Goal: Information Seeking & Learning: Learn about a topic

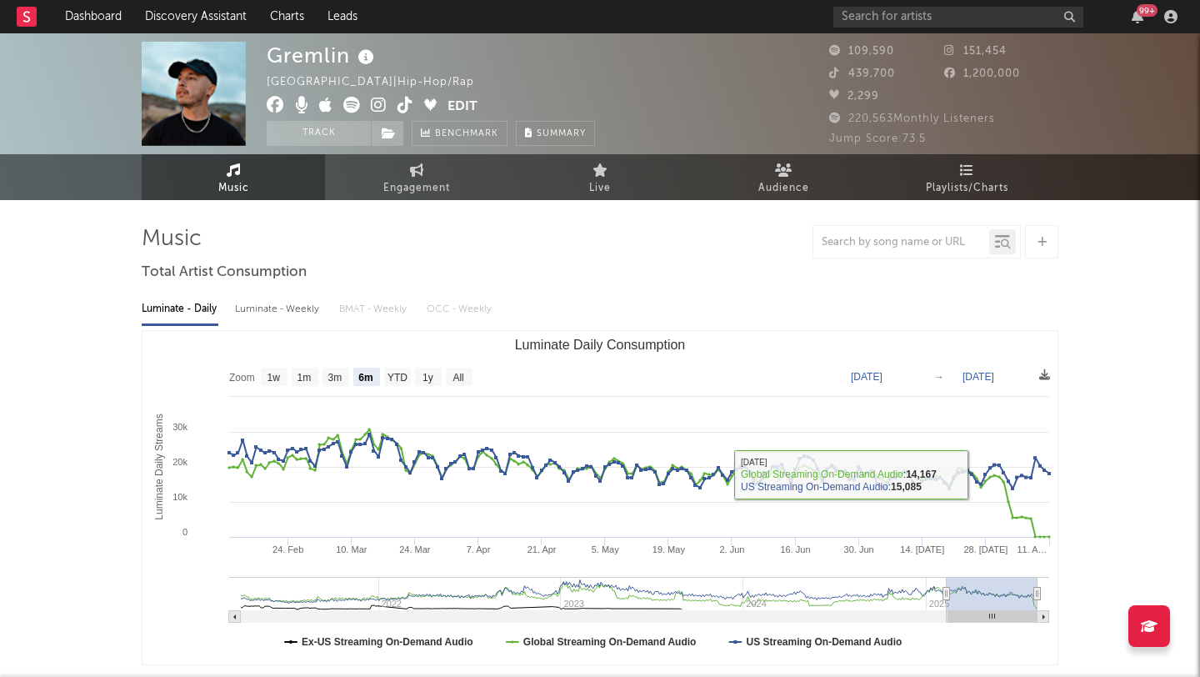
select select "6m"
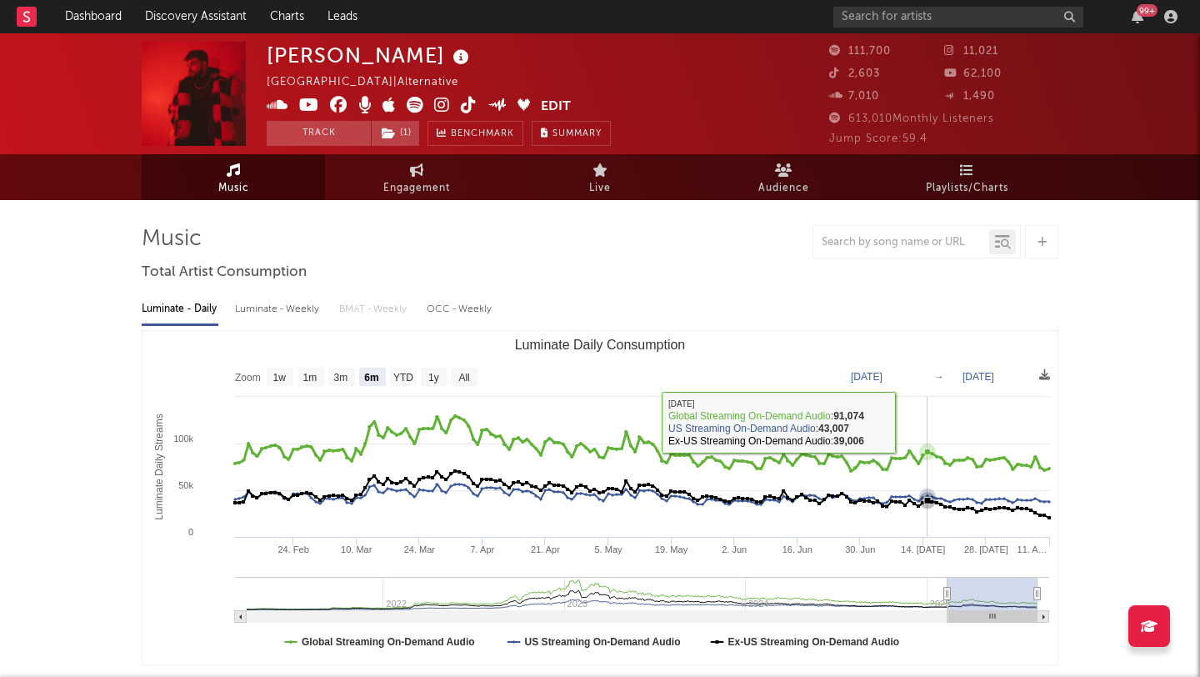
select select "6m"
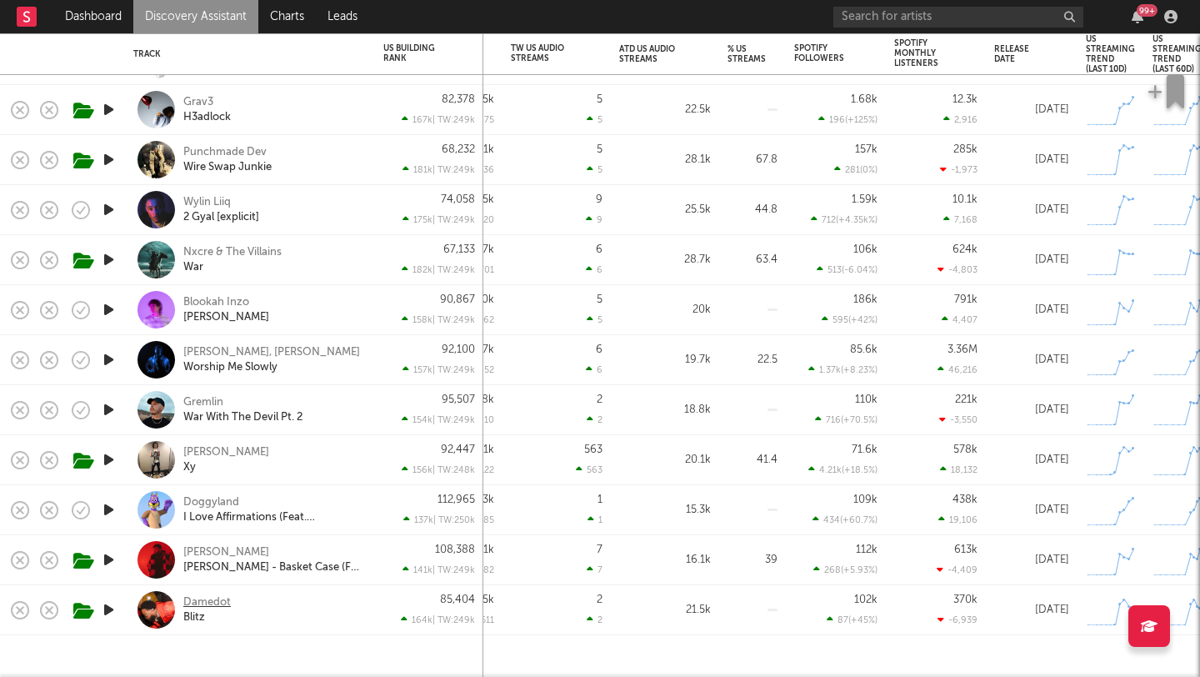
click at [196, 603] on div "Damedot" at bounding box center [206, 602] width 47 height 15
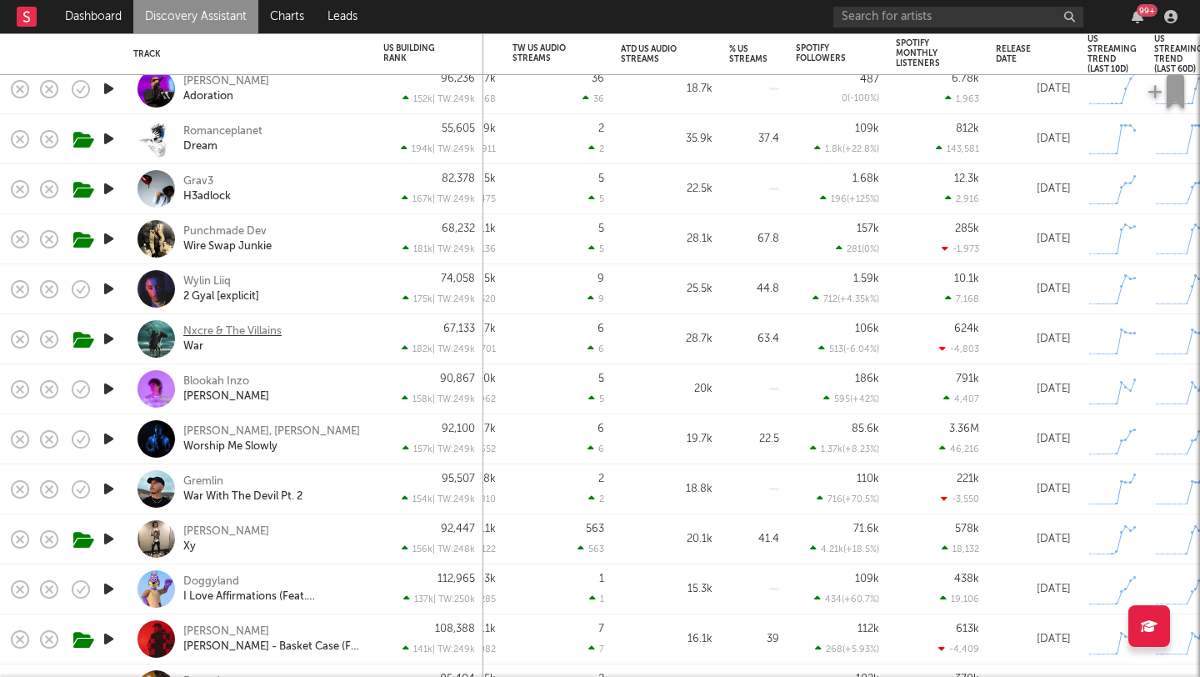
click at [227, 327] on div "Nxcre & The Villains" at bounding box center [232, 331] width 98 height 15
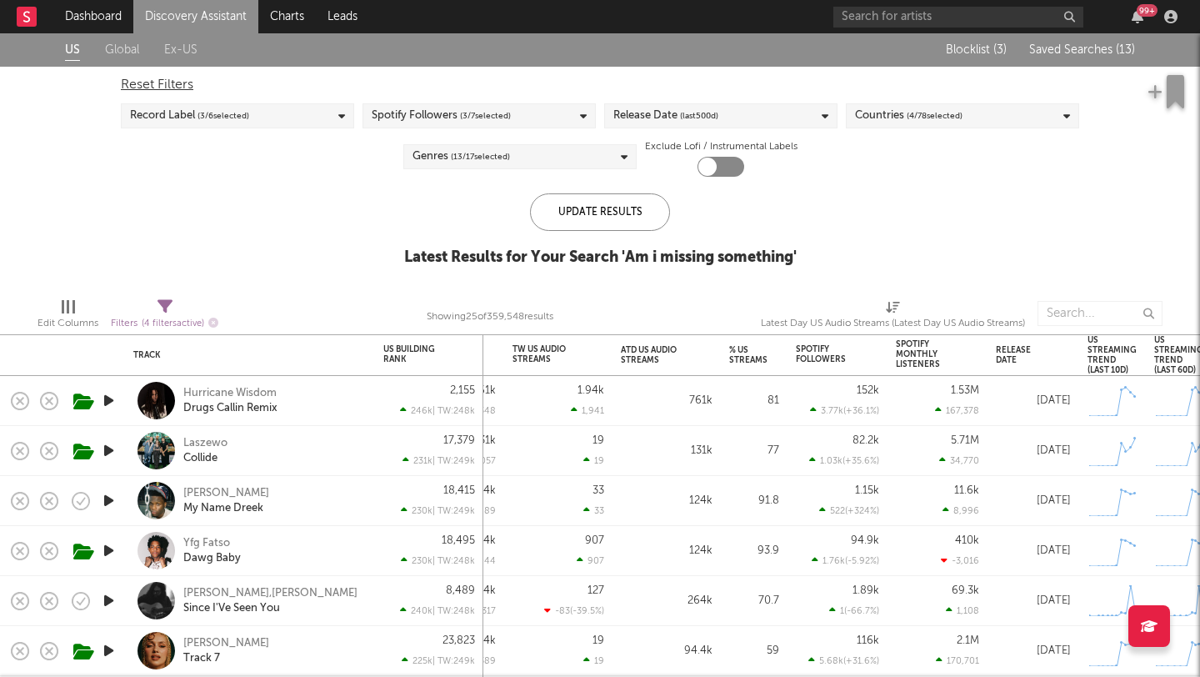
click at [1069, 54] on span "Saved Searches ( 13 )" at bounding box center [1082, 50] width 106 height 12
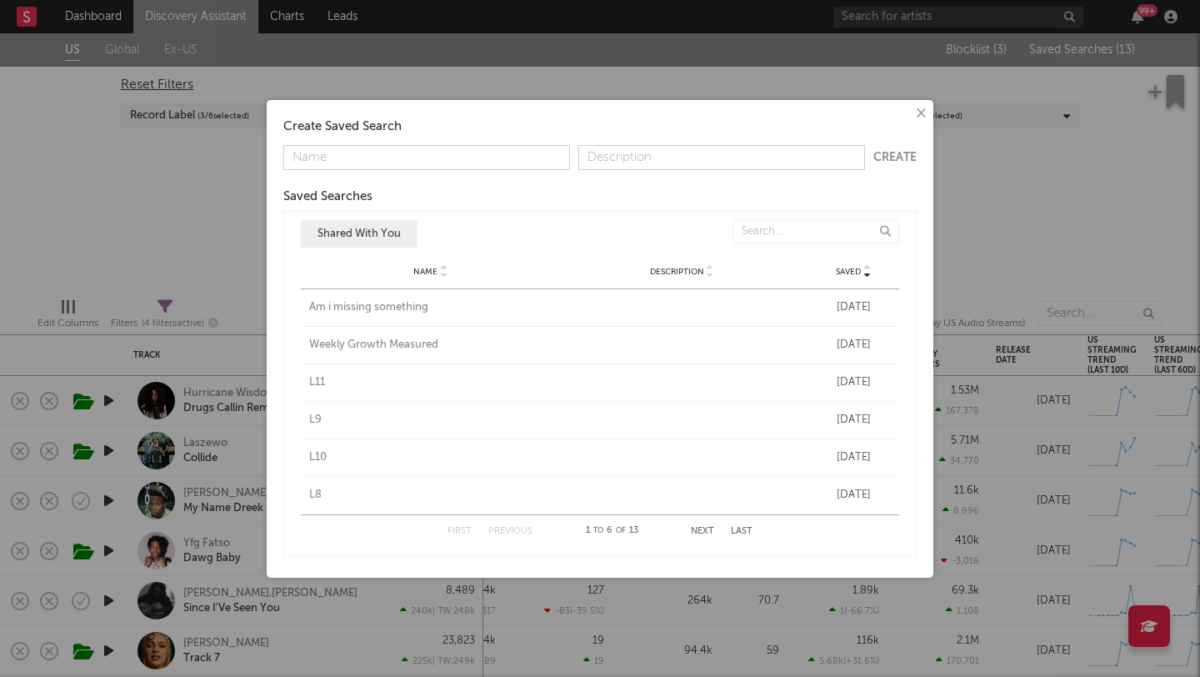
click at [398, 341] on div "Weekly Growth Measured" at bounding box center [430, 345] width 243 height 17
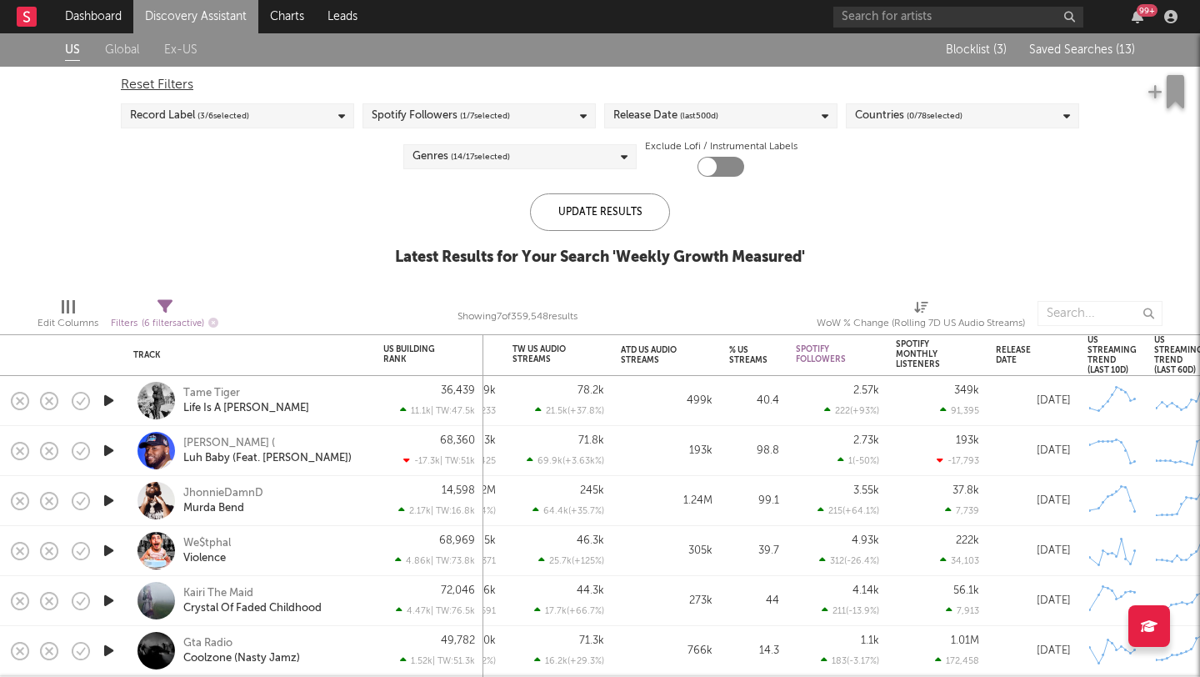
click at [1071, 47] on span "Saved Searches ( 13 )" at bounding box center [1082, 50] width 106 height 12
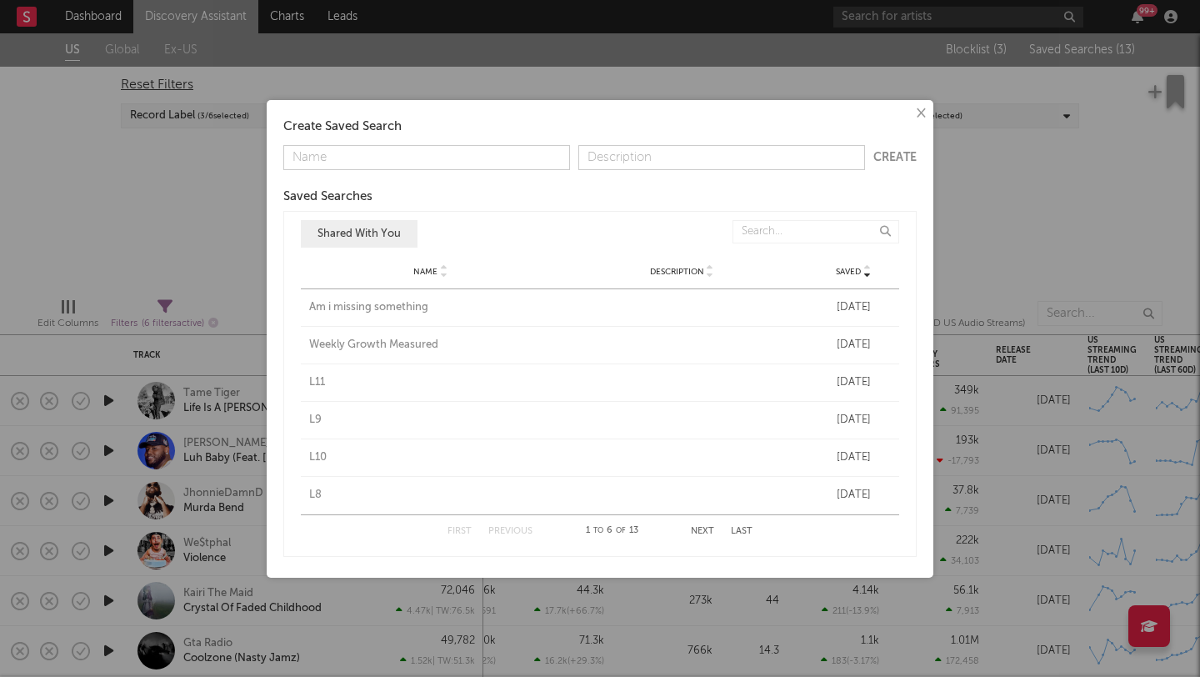
click at [320, 383] on div "L11" at bounding box center [430, 382] width 243 height 17
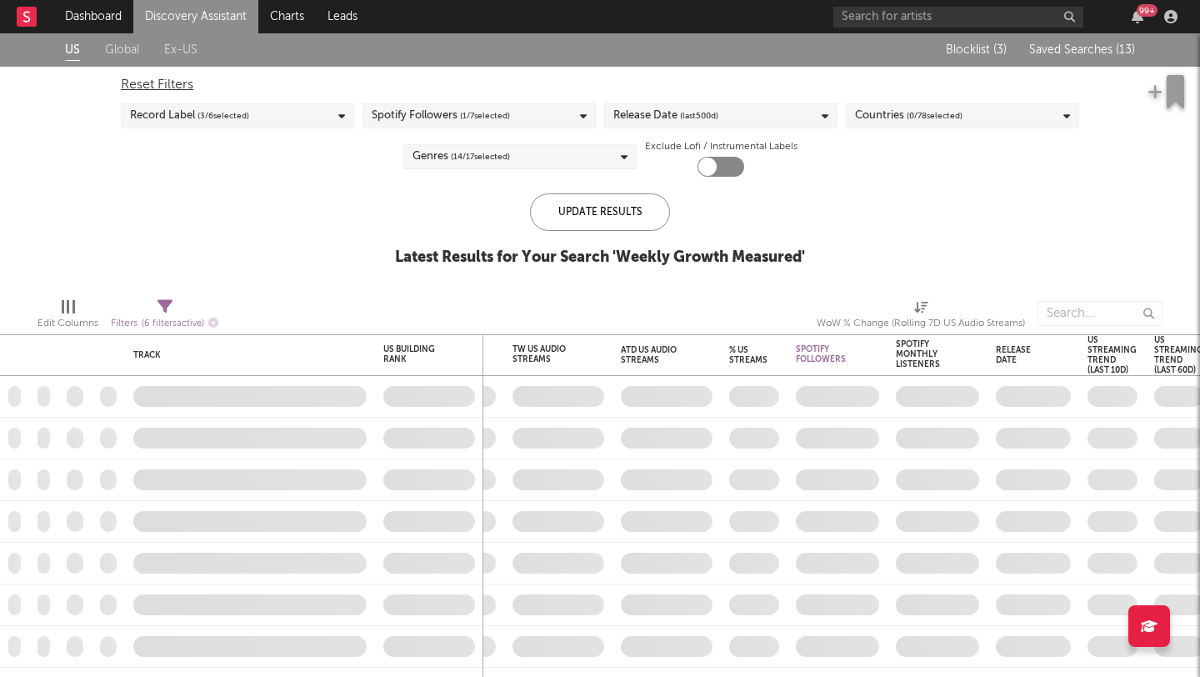
checkbox input "true"
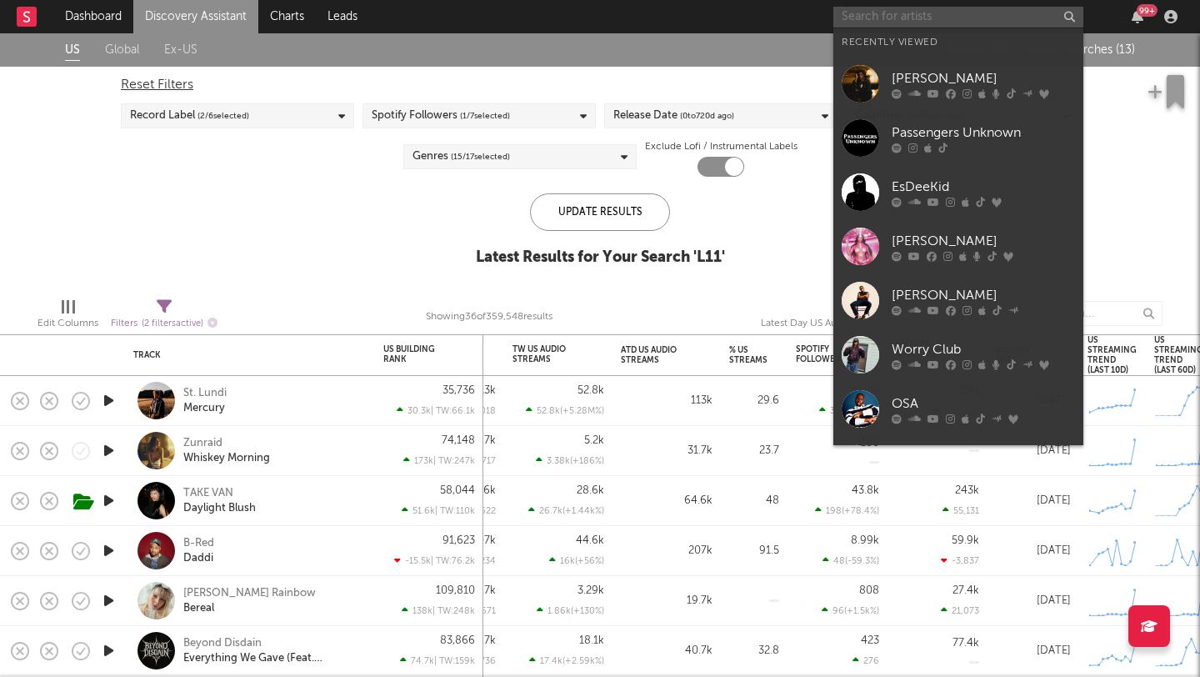
click at [892, 9] on input "text" at bounding box center [958, 17] width 250 height 21
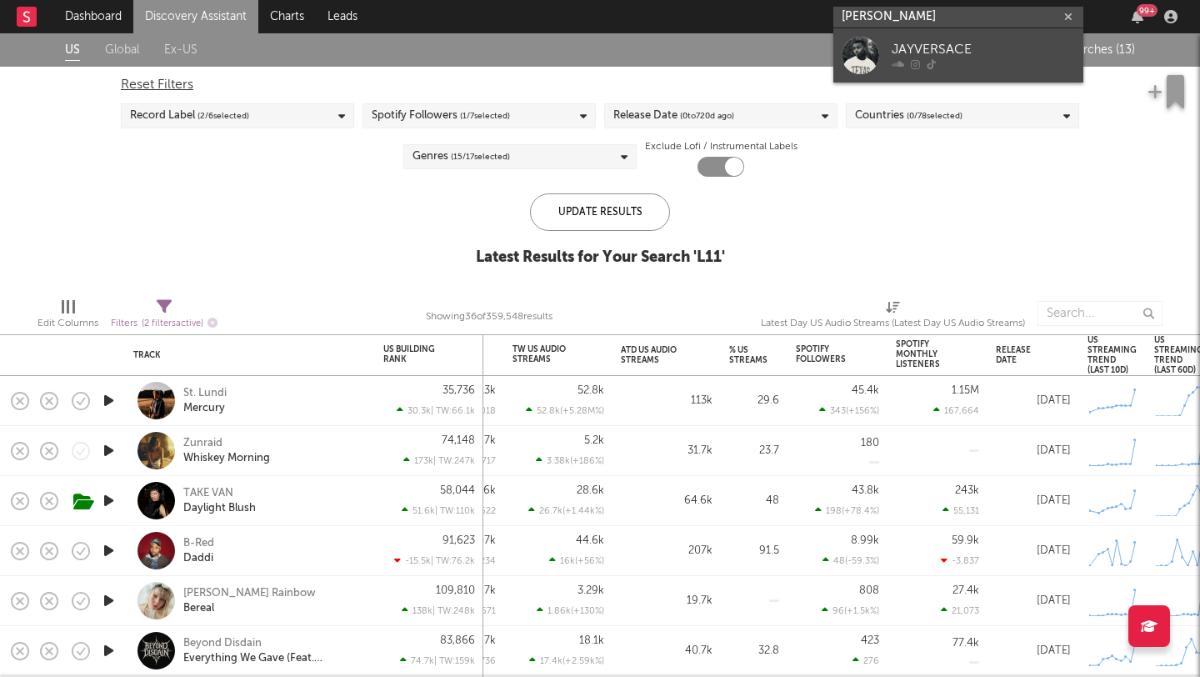
type input "jay versace"
click at [908, 42] on div "JAYVERSACE" at bounding box center [982, 50] width 183 height 20
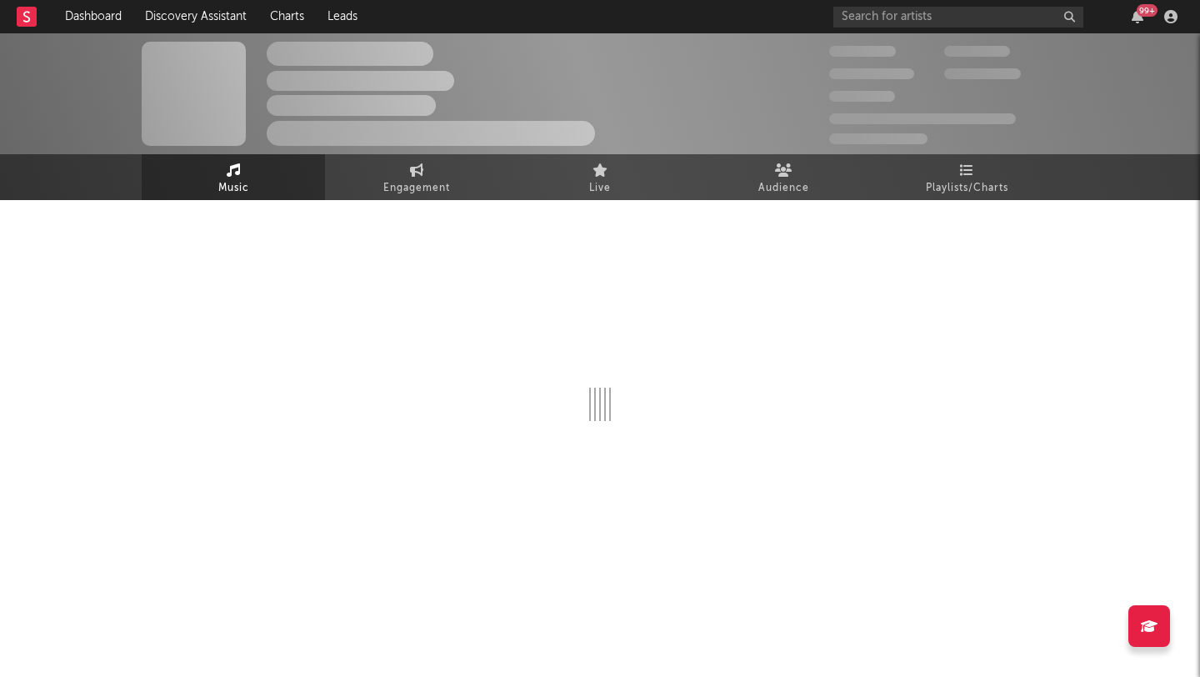
select select "1w"
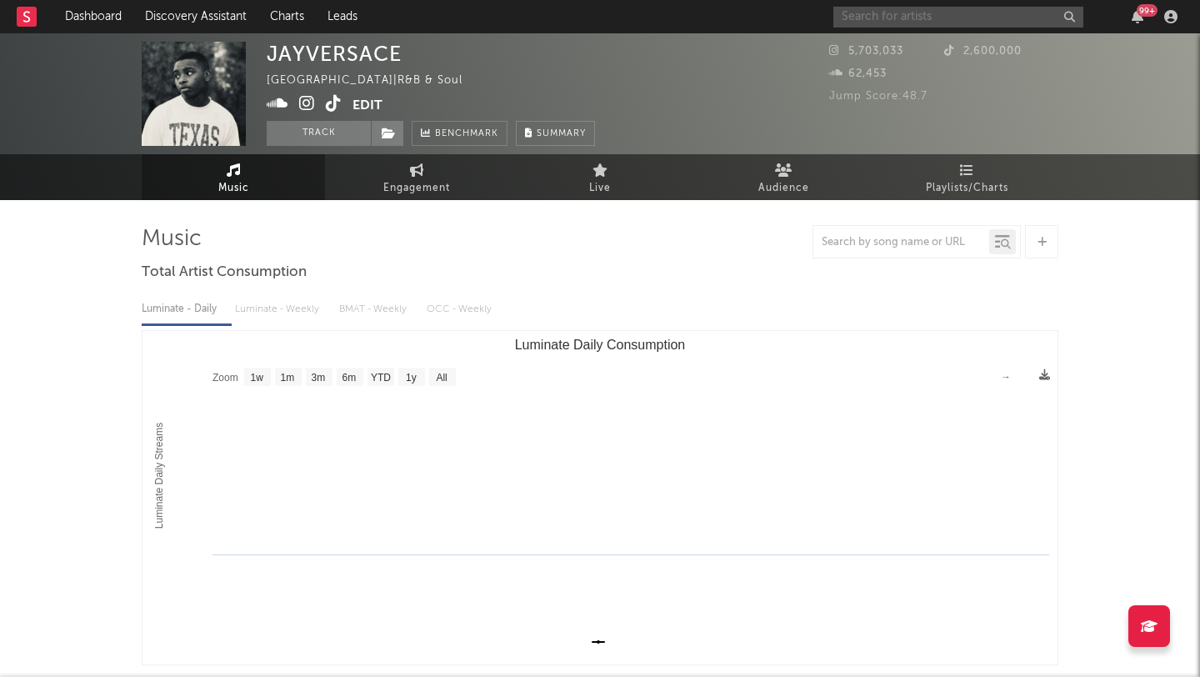
click at [888, 16] on input "text" at bounding box center [958, 17] width 250 height 21
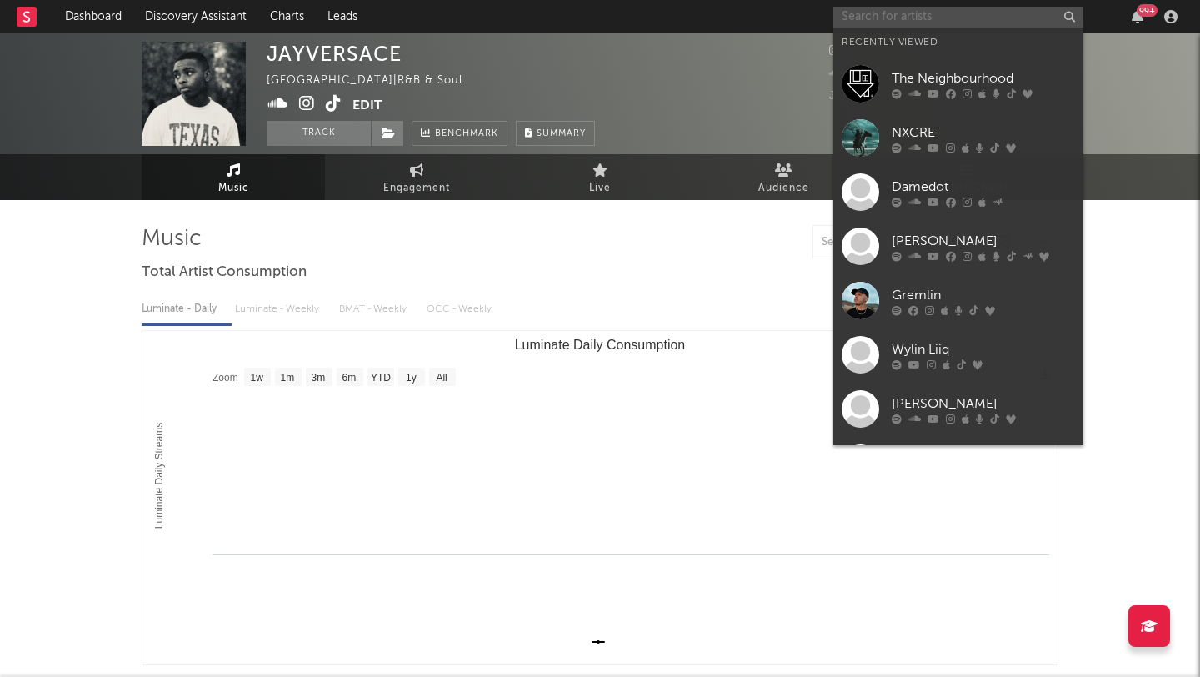
paste input "https://open.spotify.com/album/5MBqQGtqtrh3Vrw1aVA4ZB?si=5Z_3CZhYQrmUu1NuKHEYDw"
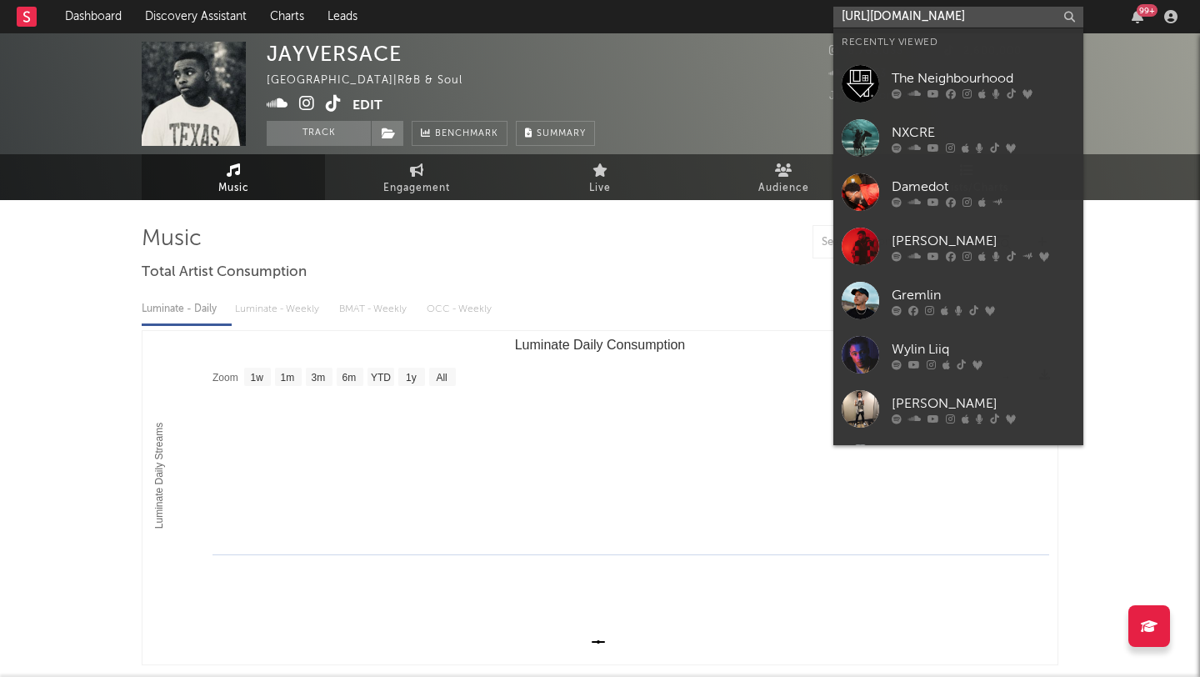
scroll to position [0, 297]
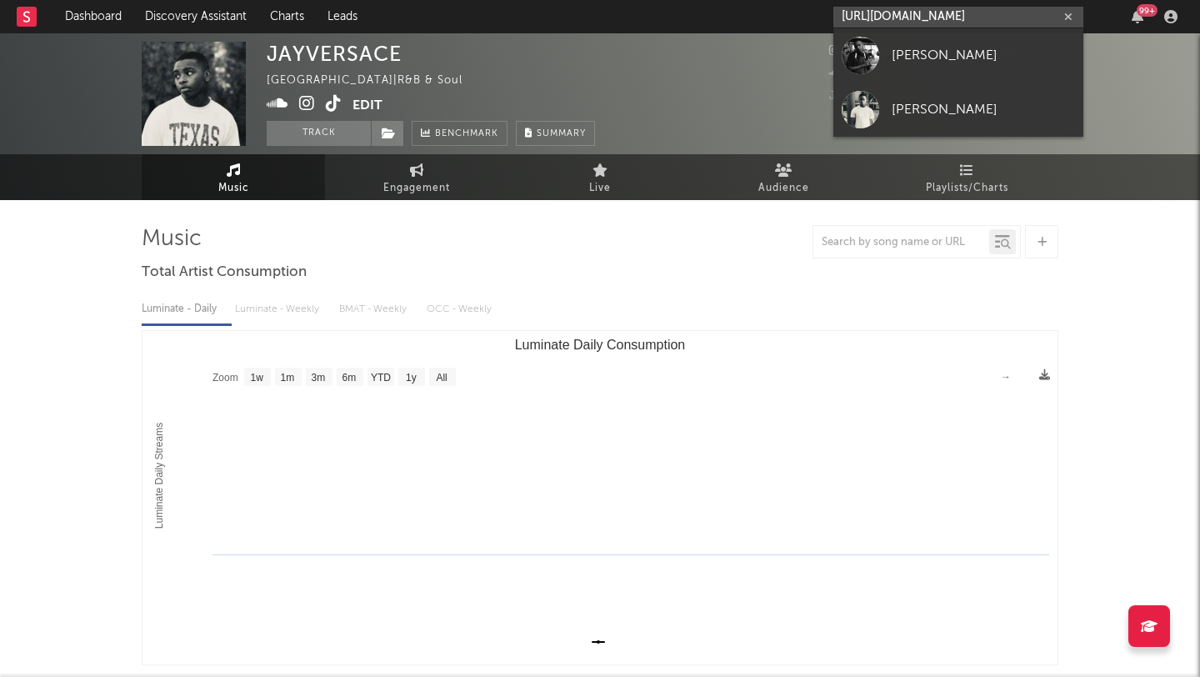
type input "https://open.spotify.com/album/5MBqQGtqtrh3Vrw1aVA4ZB?si=5Z_3CZhYQrmUu1NuKHEYDw"
click at [904, 47] on div "Jay Versace" at bounding box center [982, 55] width 183 height 20
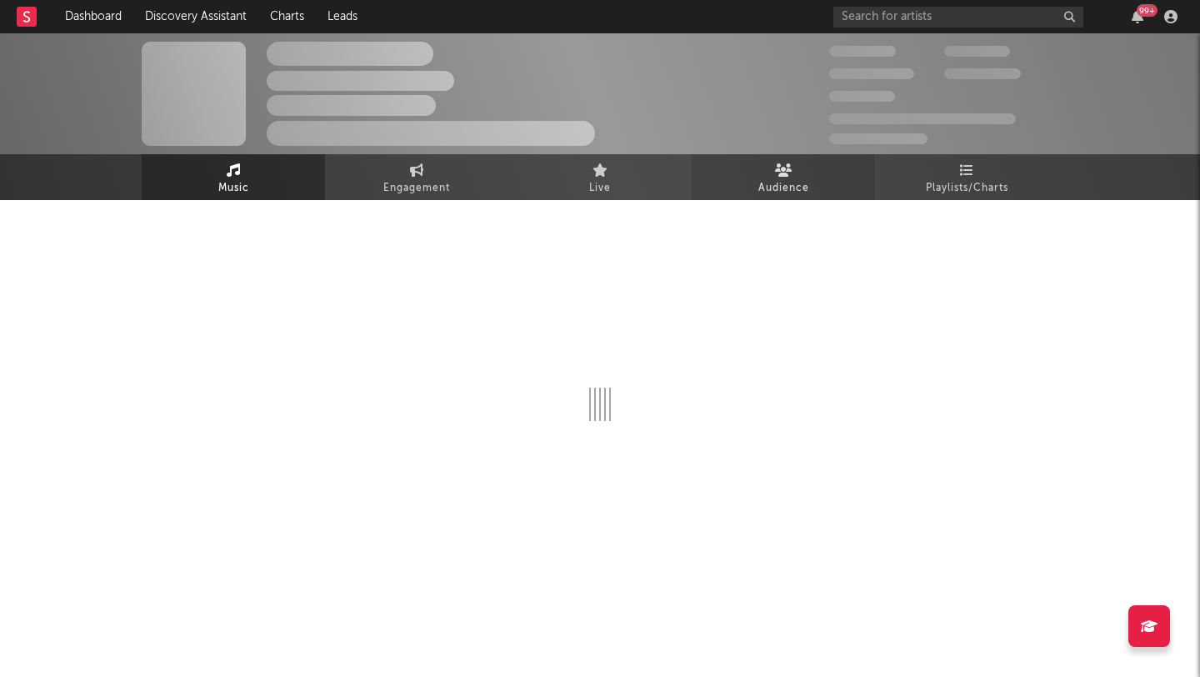
select select "1w"
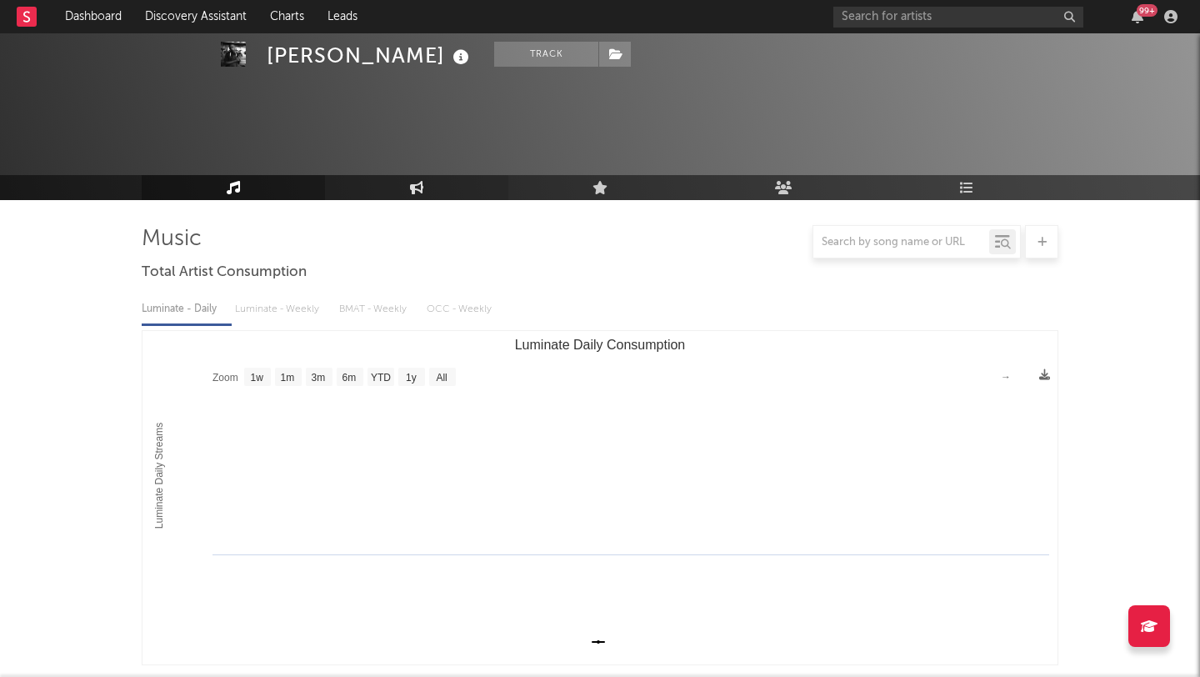
scroll to position [611, 0]
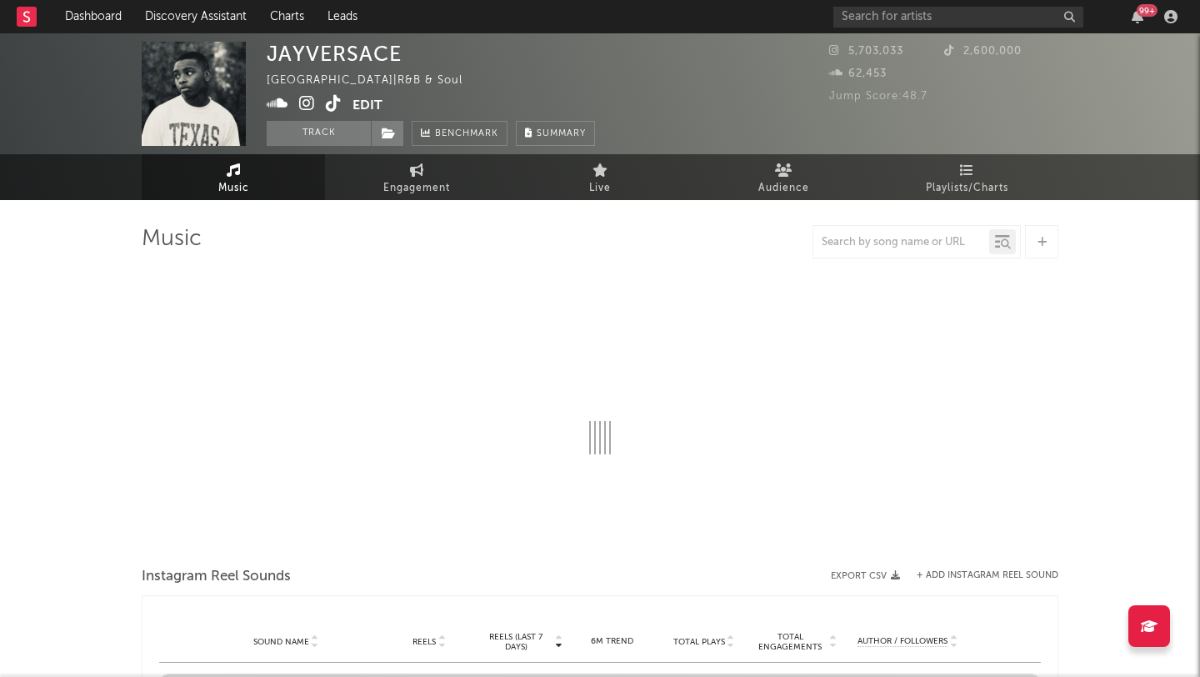
select select "1w"
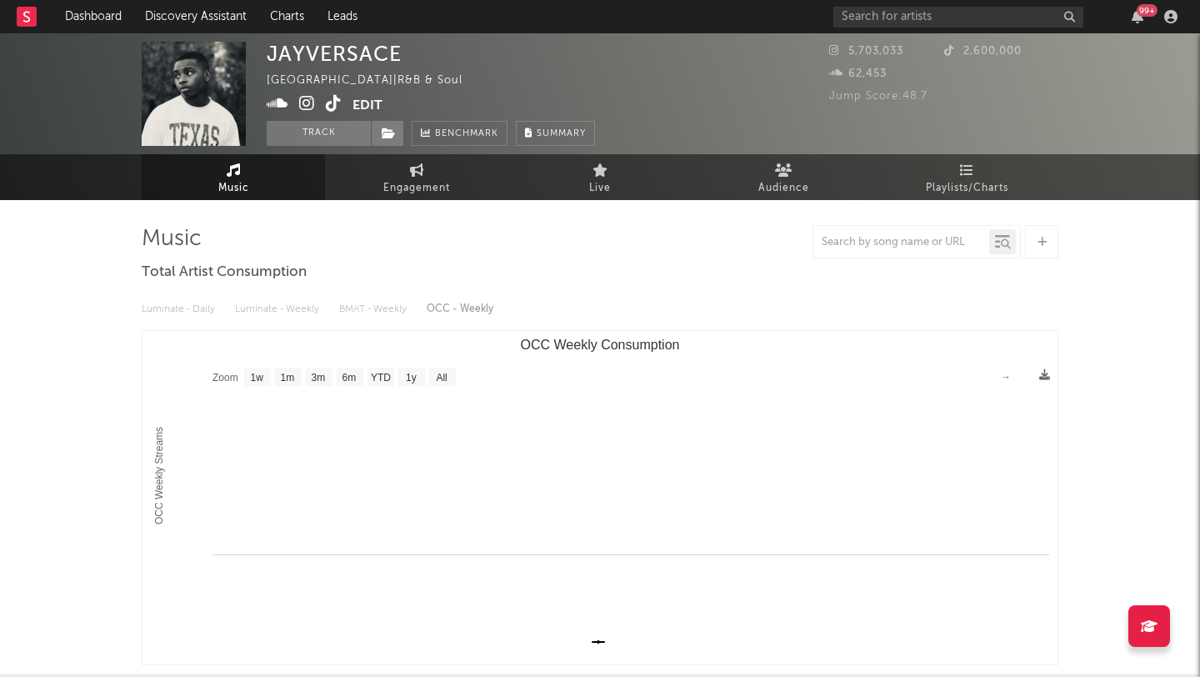
click at [331, 102] on icon at bounding box center [334, 103] width 16 height 17
click at [332, 110] on icon at bounding box center [334, 103] width 16 height 17
click at [332, 99] on icon at bounding box center [334, 103] width 16 height 17
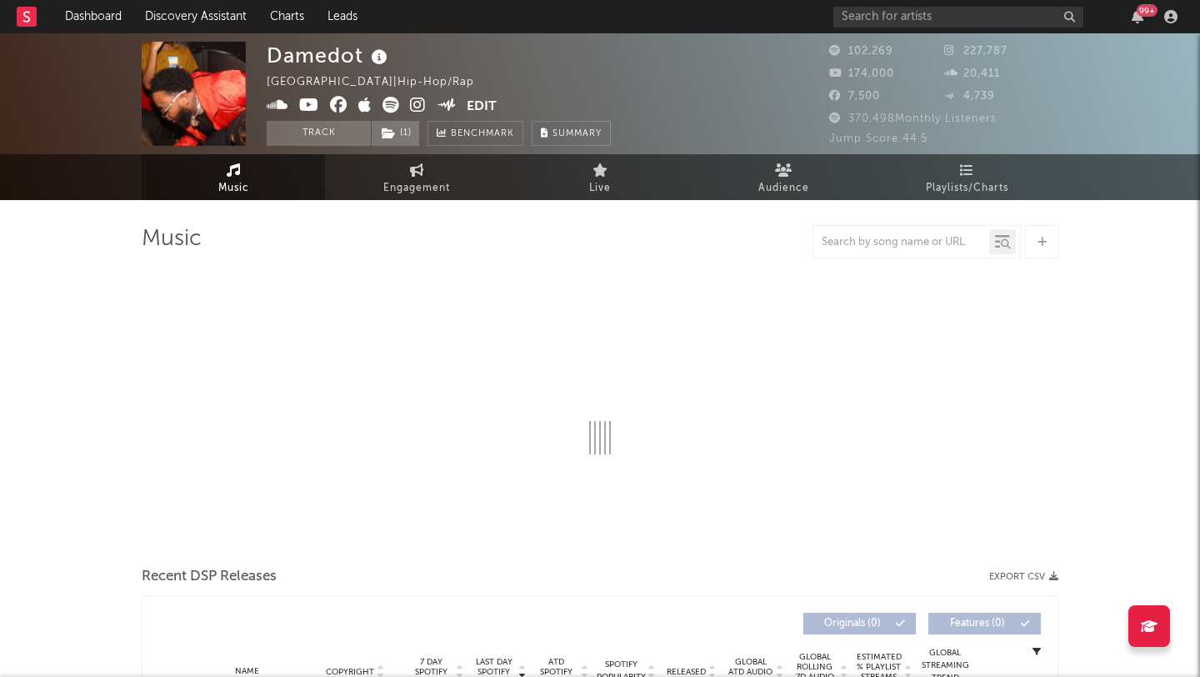
select select "6m"
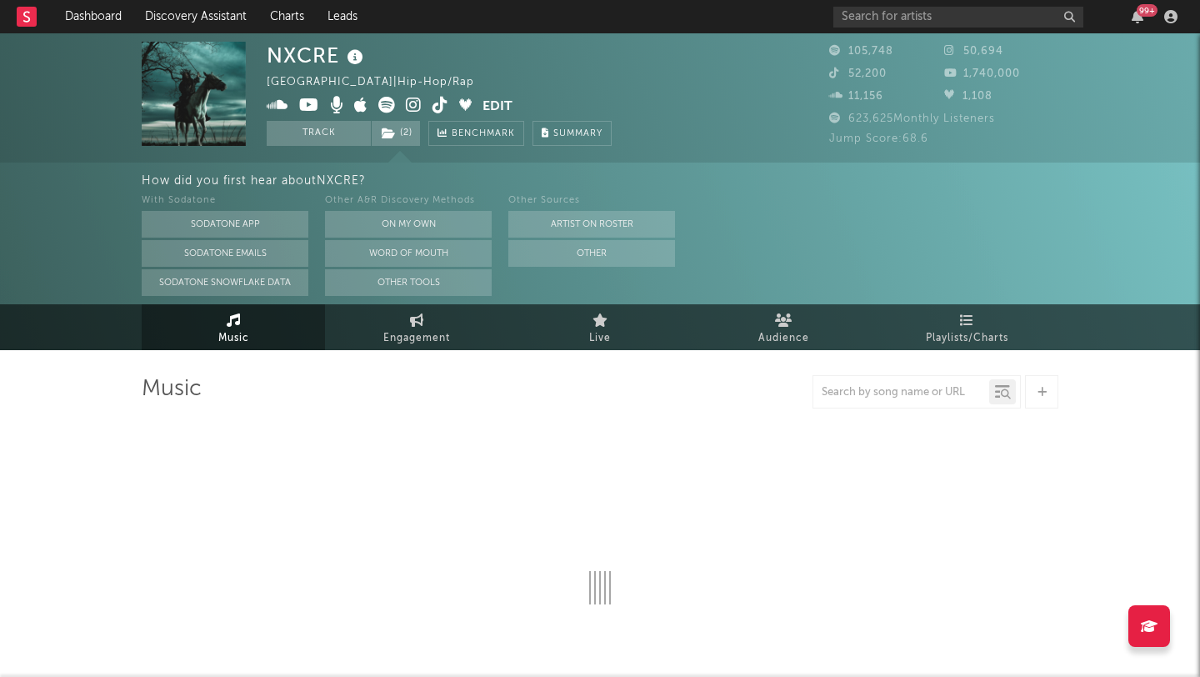
select select "6m"
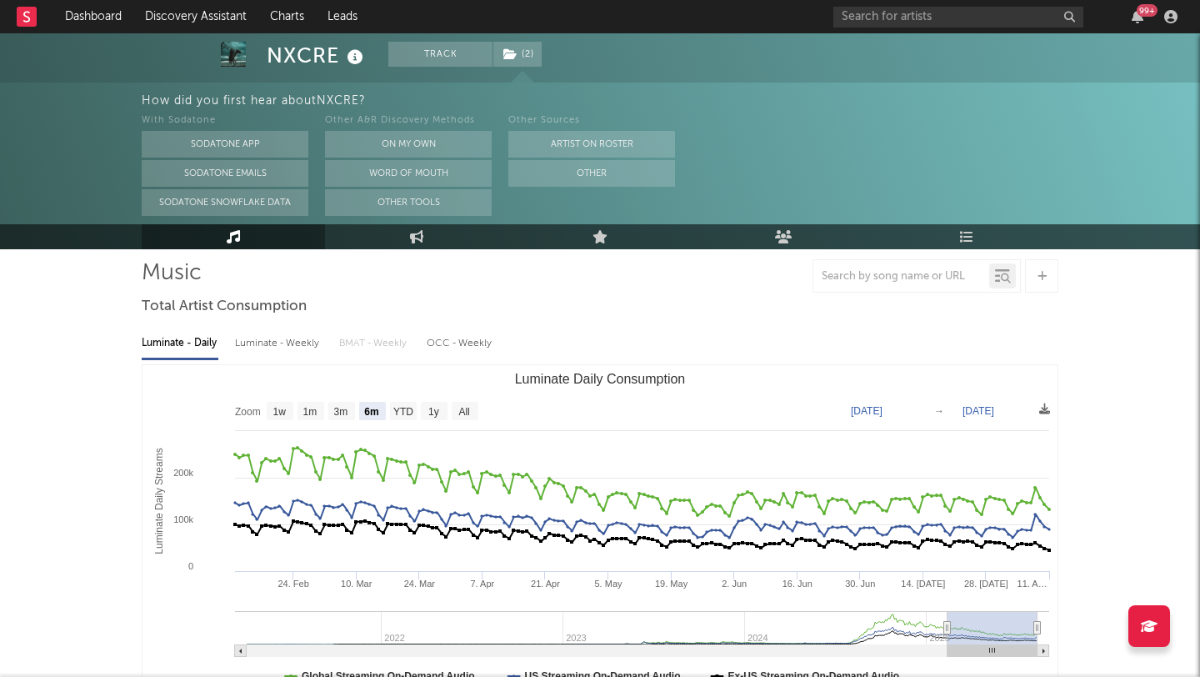
scroll to position [136, 0]
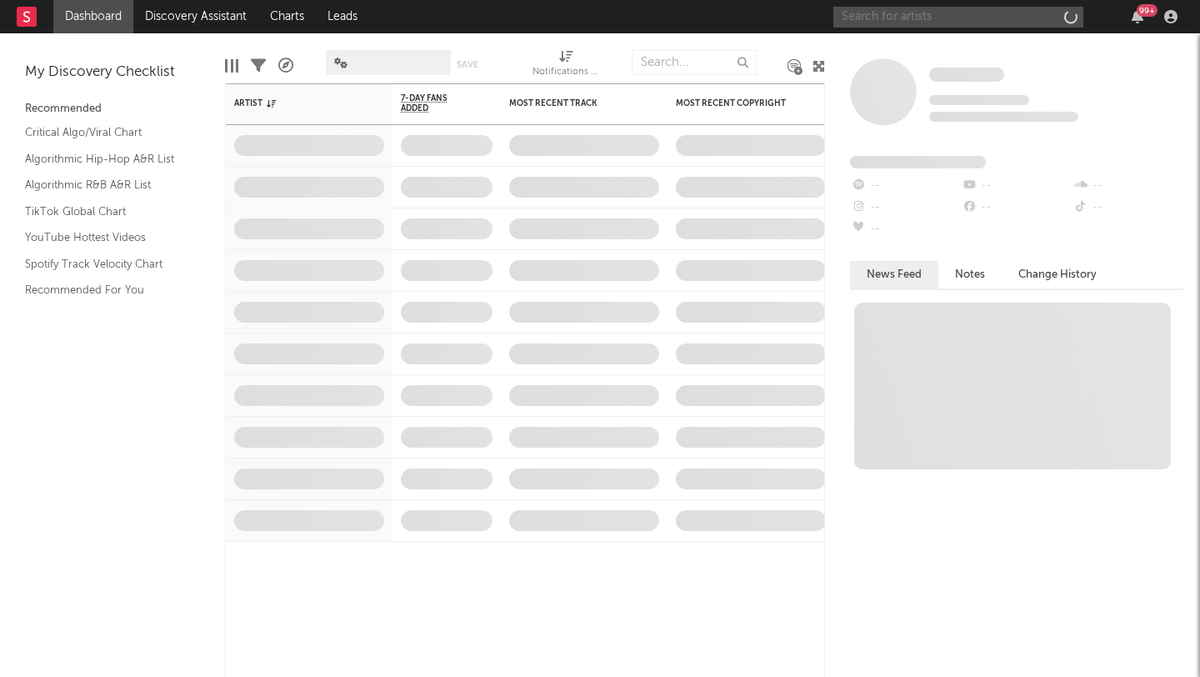
click at [977, 22] on input "text" at bounding box center [958, 17] width 250 height 21
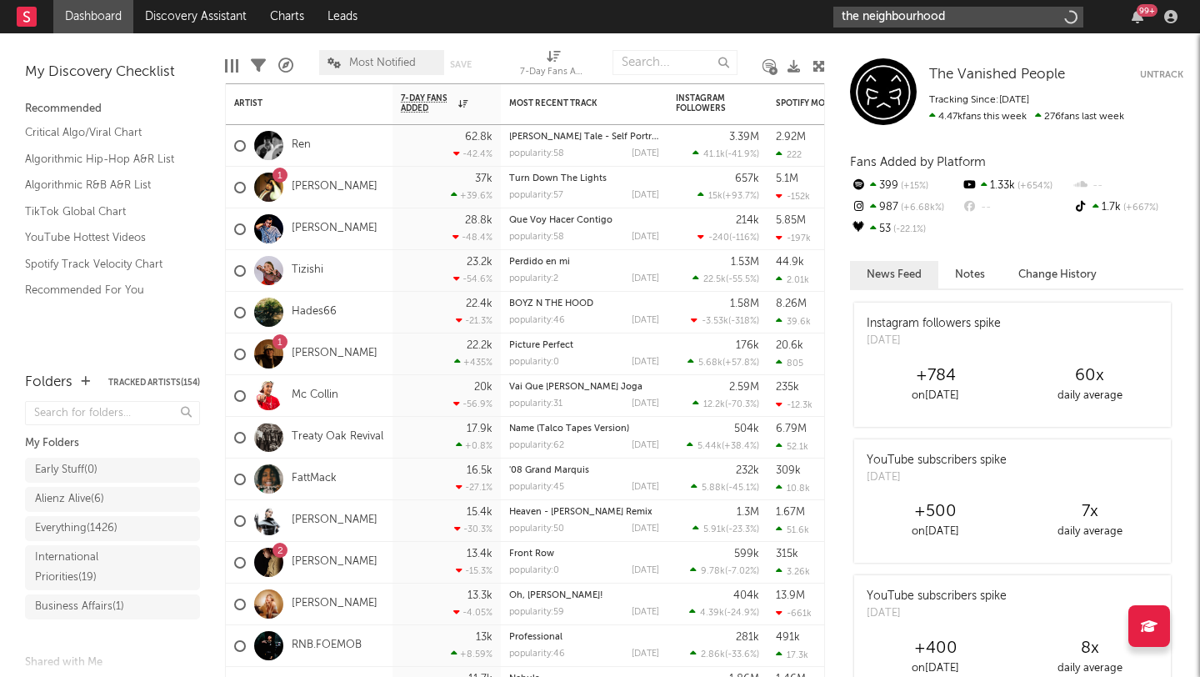
click at [996, 22] on input "the neighbourhood" at bounding box center [958, 17] width 250 height 21
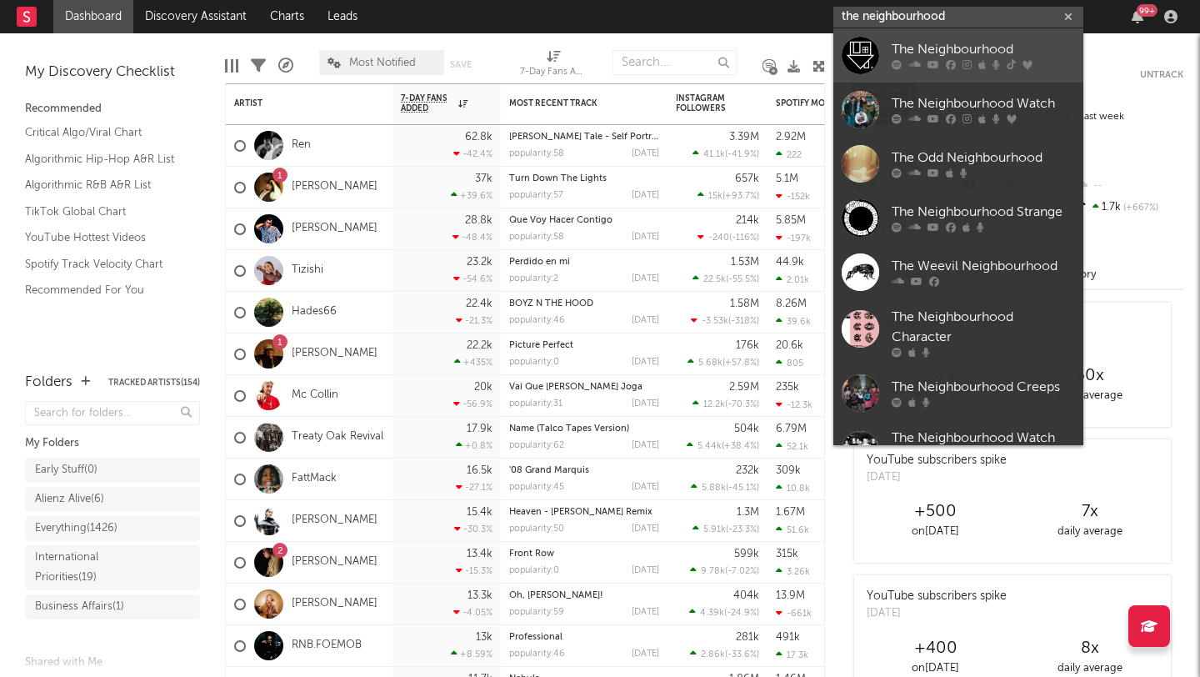
type input "the neighbourhood"
click at [984, 43] on div "The Neighbourhood" at bounding box center [982, 50] width 183 height 20
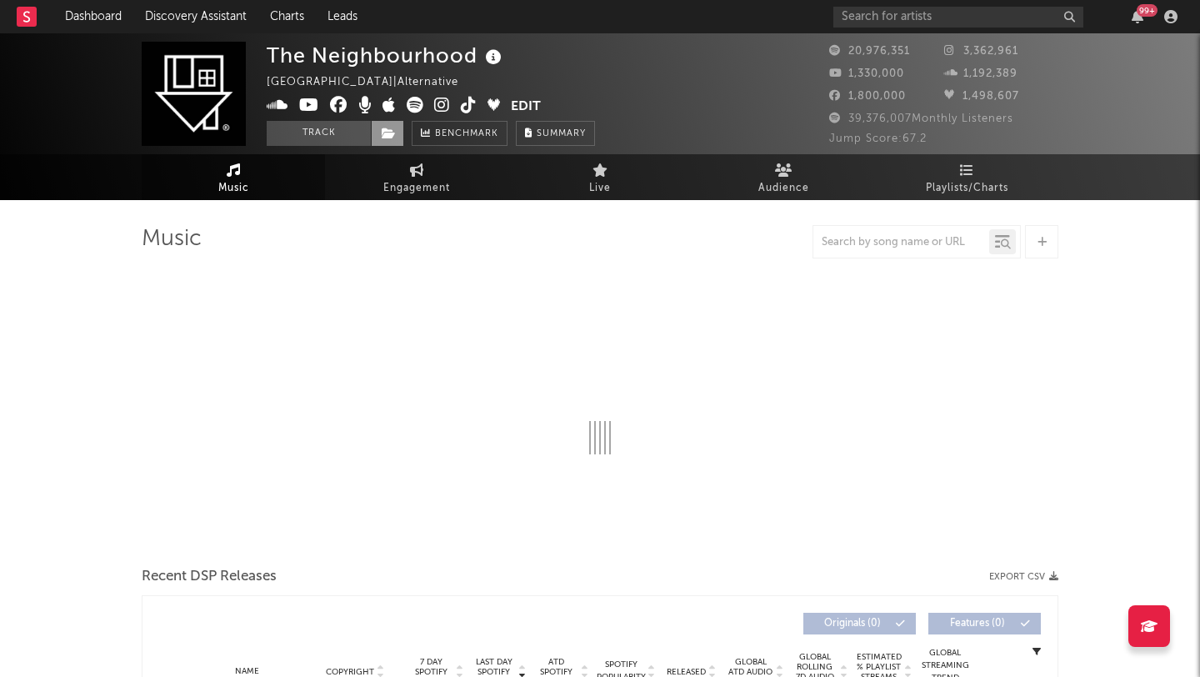
click at [394, 134] on icon at bounding box center [389, 133] width 14 height 12
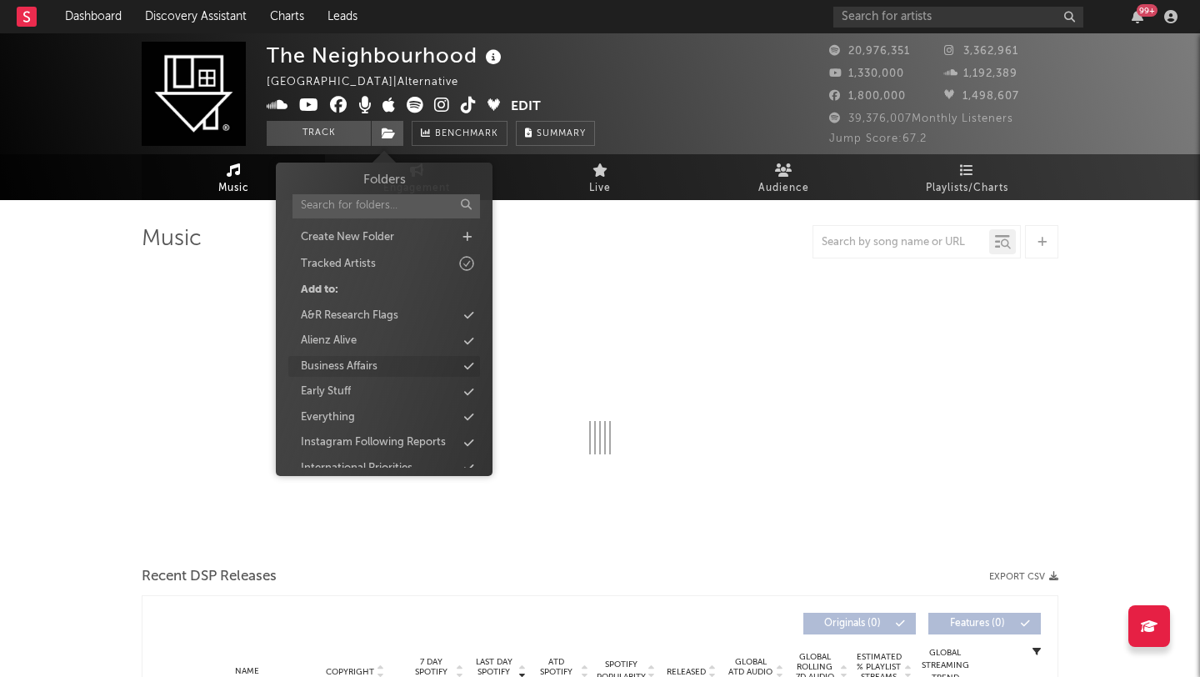
click at [345, 365] on div "Business Affairs" at bounding box center [339, 366] width 77 height 17
select select "6m"
